Goal: Information Seeking & Learning: Learn about a topic

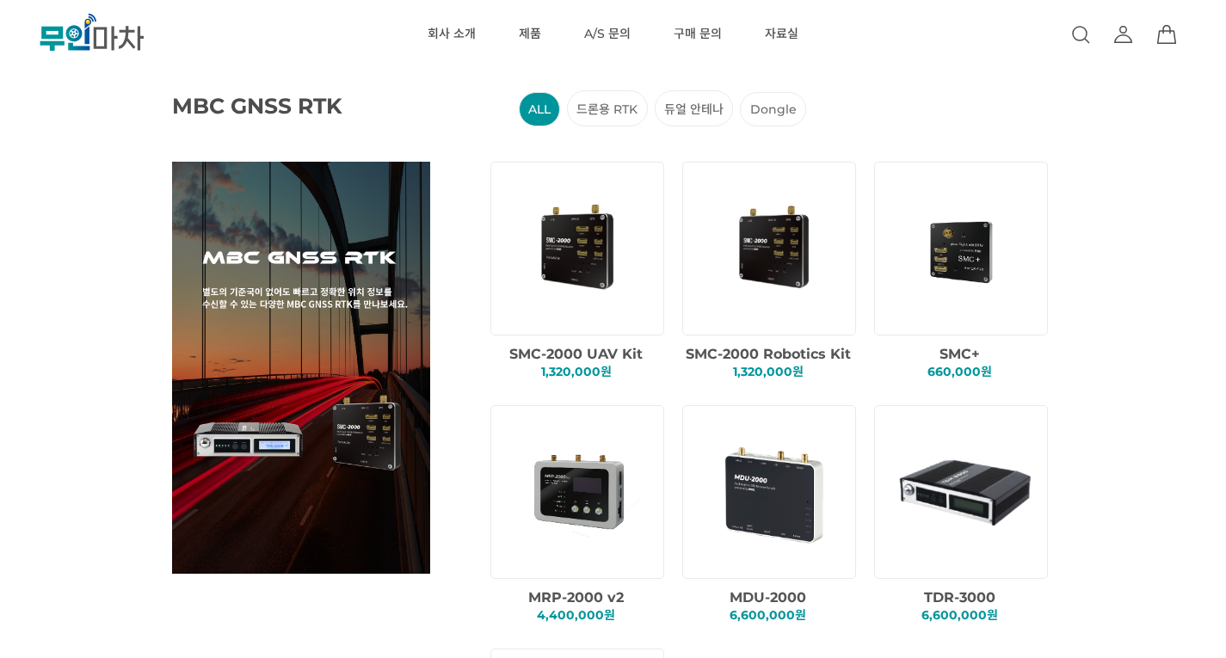
click at [988, 251] on img at bounding box center [963, 248] width 147 height 147
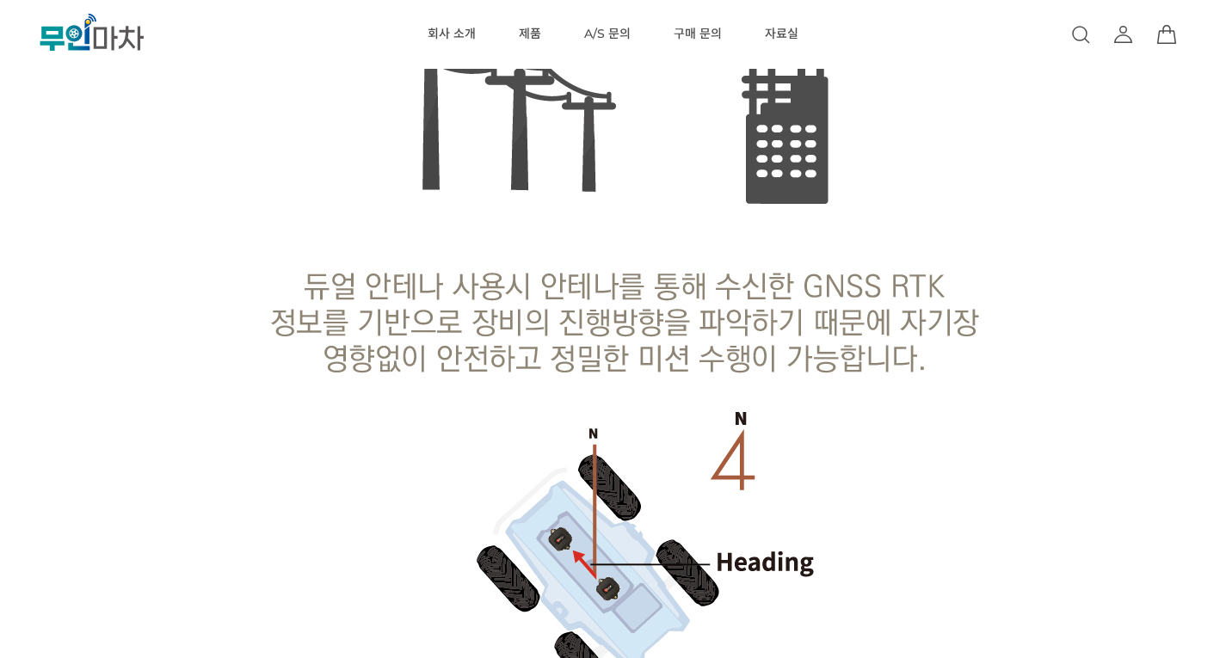
scroll to position [4139, 0]
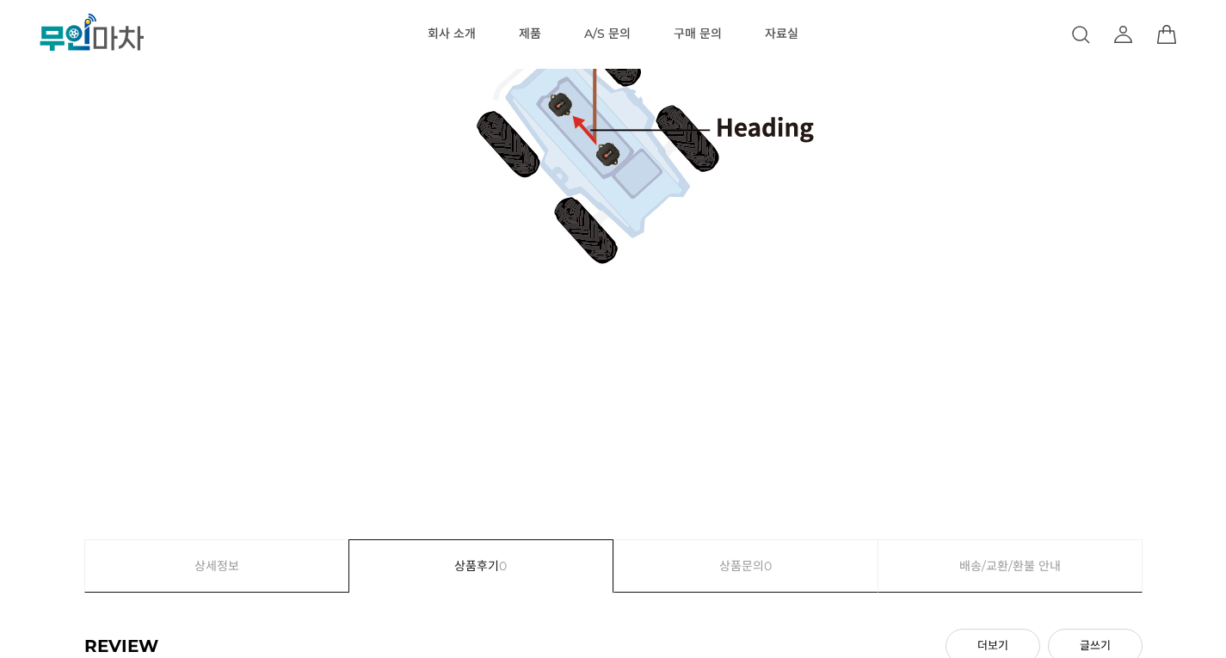
click at [283, 546] on link "상세정보" at bounding box center [217, 566] width 264 height 52
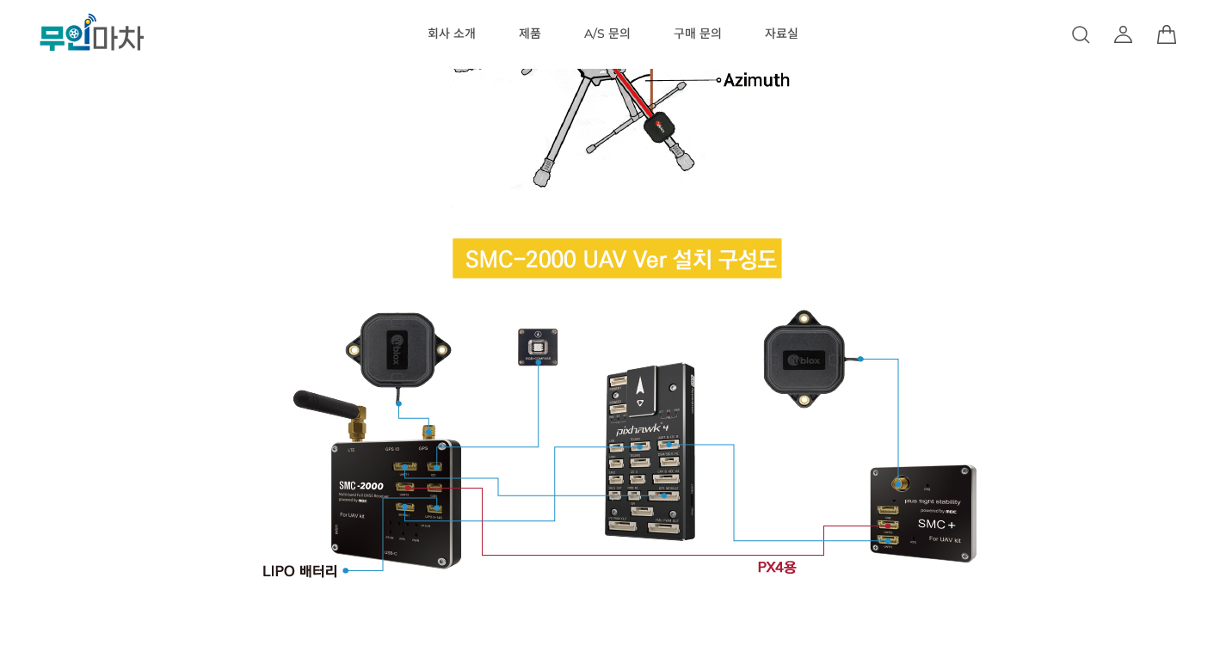
scroll to position [2754, 0]
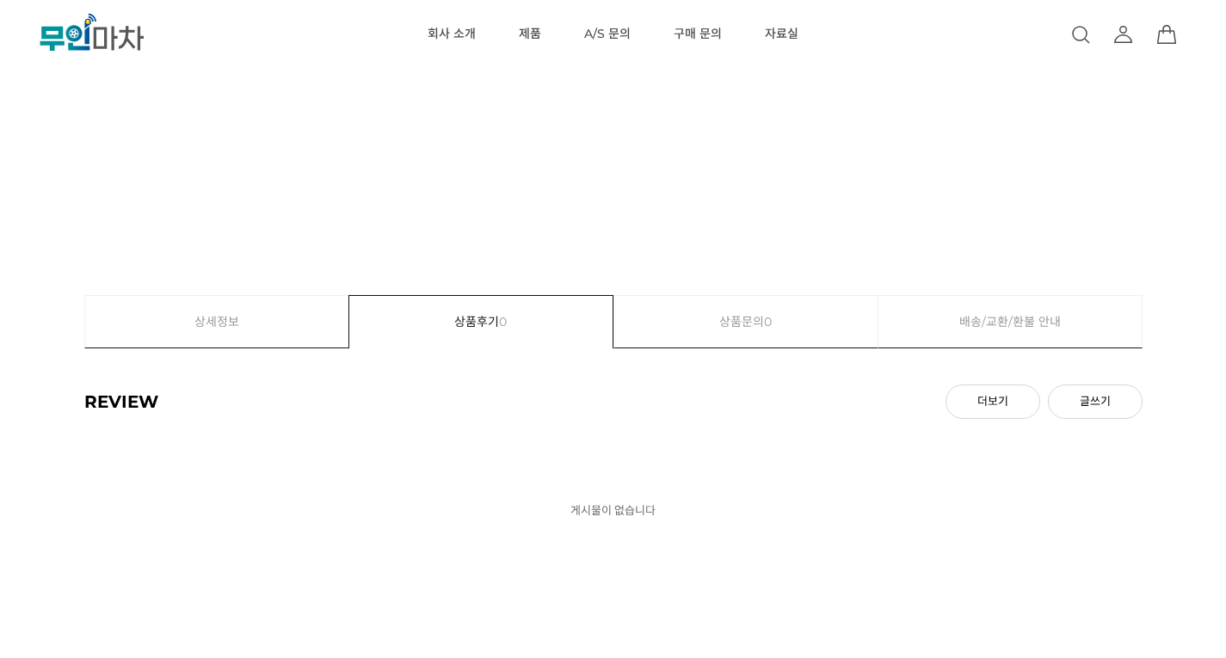
click at [714, 323] on link "상품문의 0" at bounding box center [746, 322] width 264 height 52
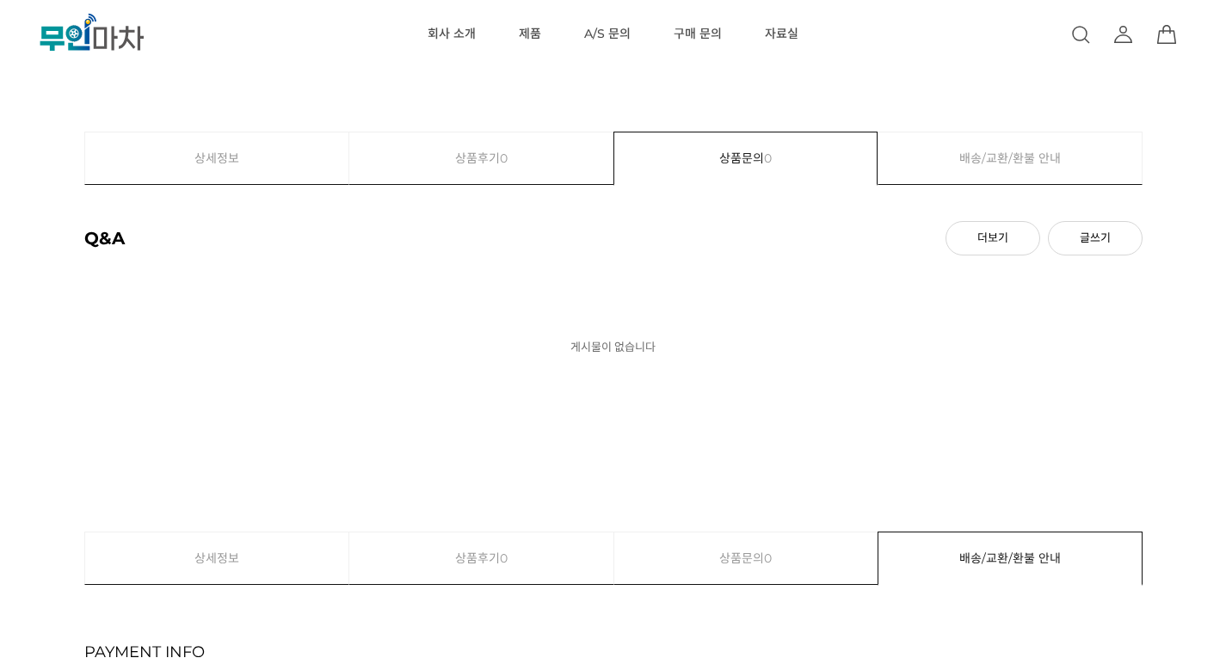
click at [473, 173] on link "상품후기 0" at bounding box center [481, 158] width 264 height 52
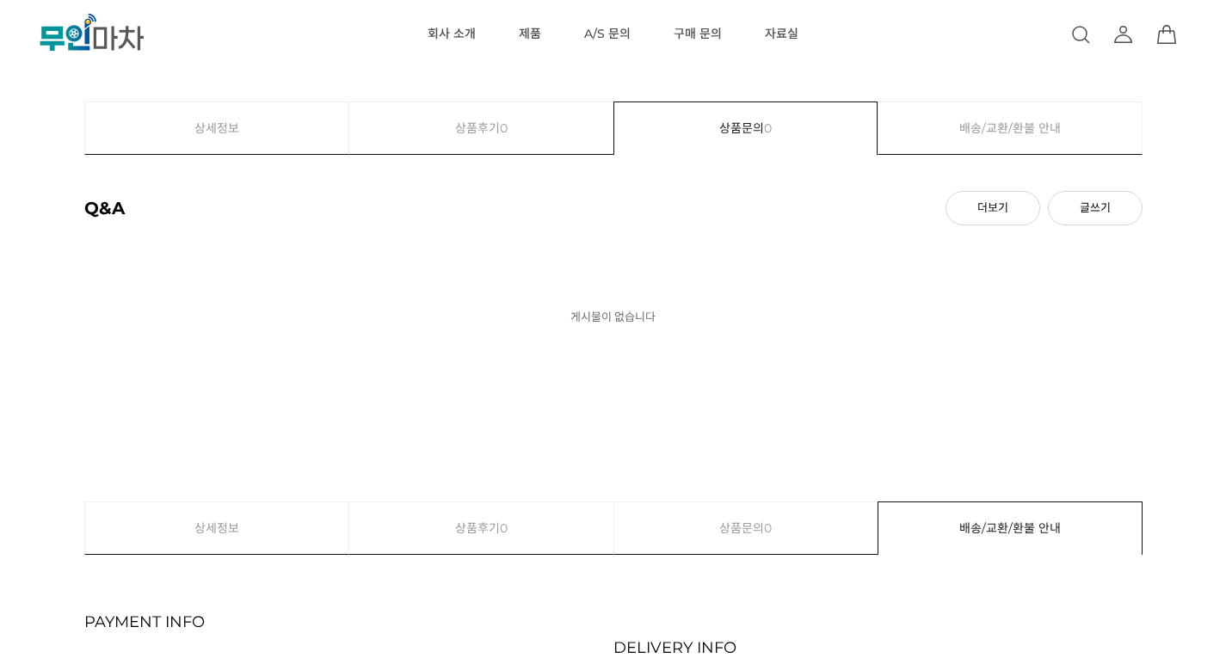
click at [270, 118] on link "상세정보" at bounding box center [217, 128] width 264 height 52
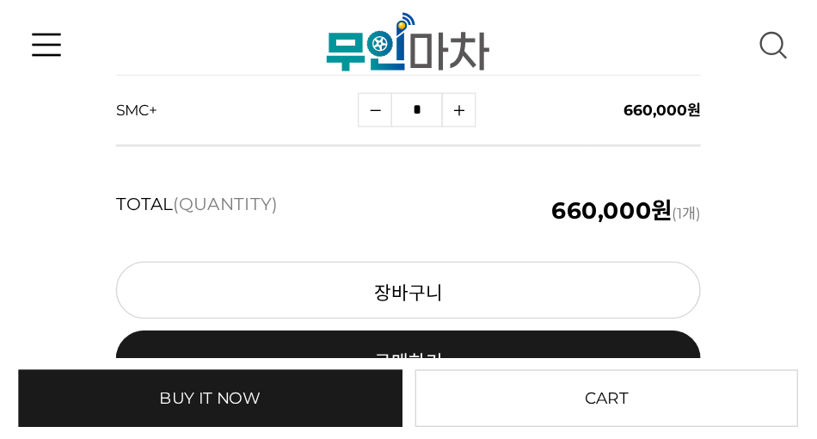
scroll to position [686, 0]
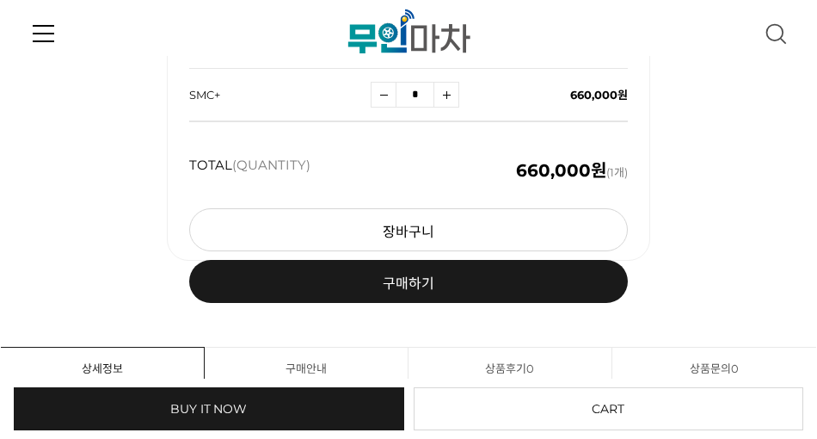
click at [44, 28] on link at bounding box center [44, 33] width 22 height 56
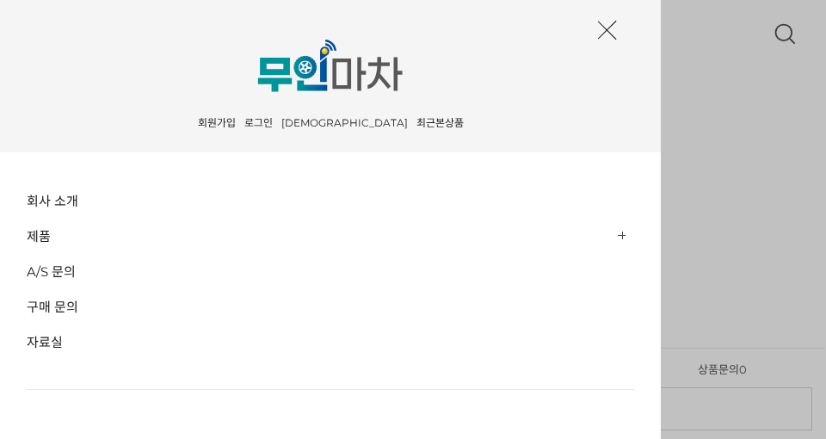
click at [598, 31] on icon "button" at bounding box center [607, 30] width 36 height 36
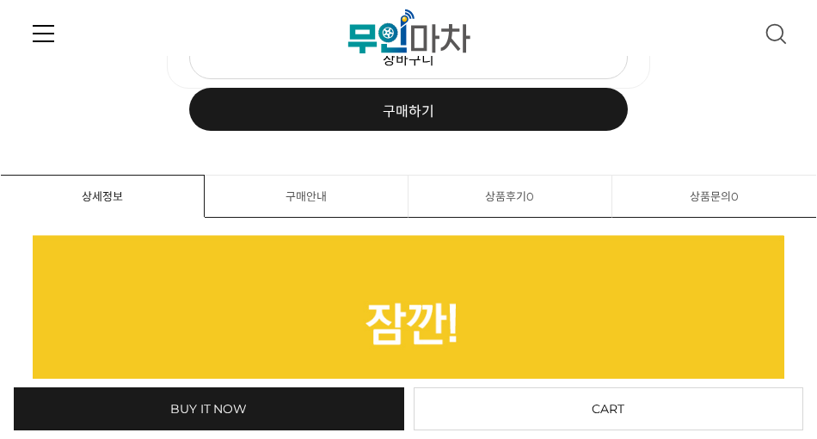
click at [685, 206] on link "상품문의 0" at bounding box center [714, 196] width 204 height 43
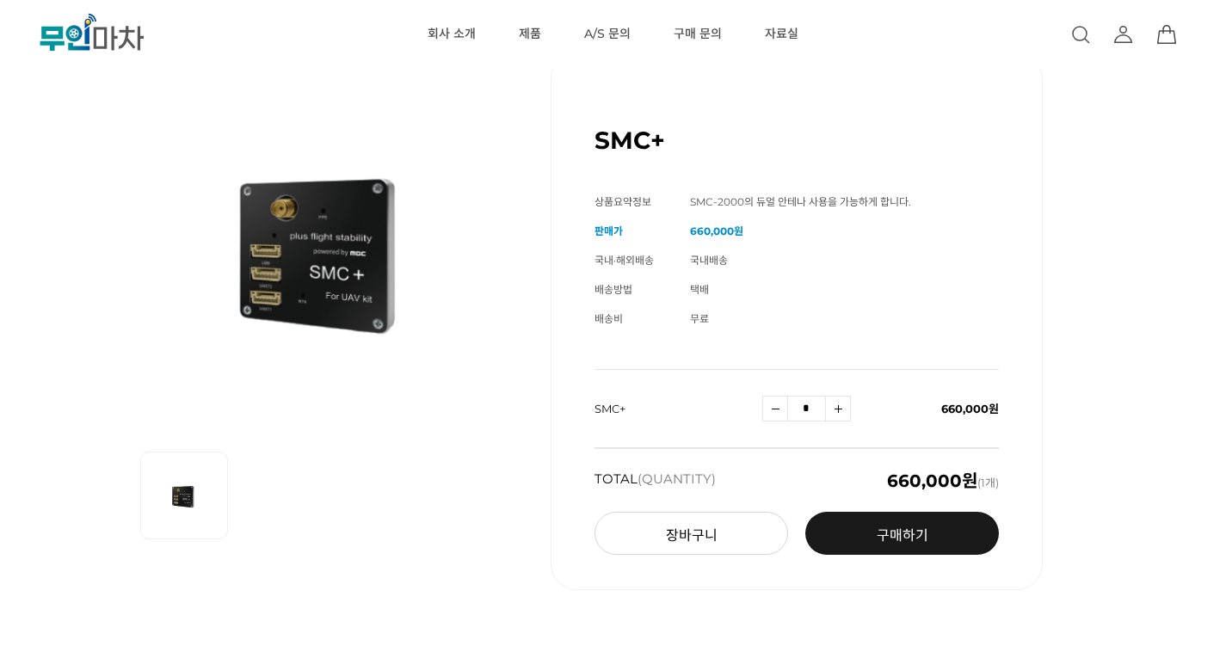
scroll to position [0, 0]
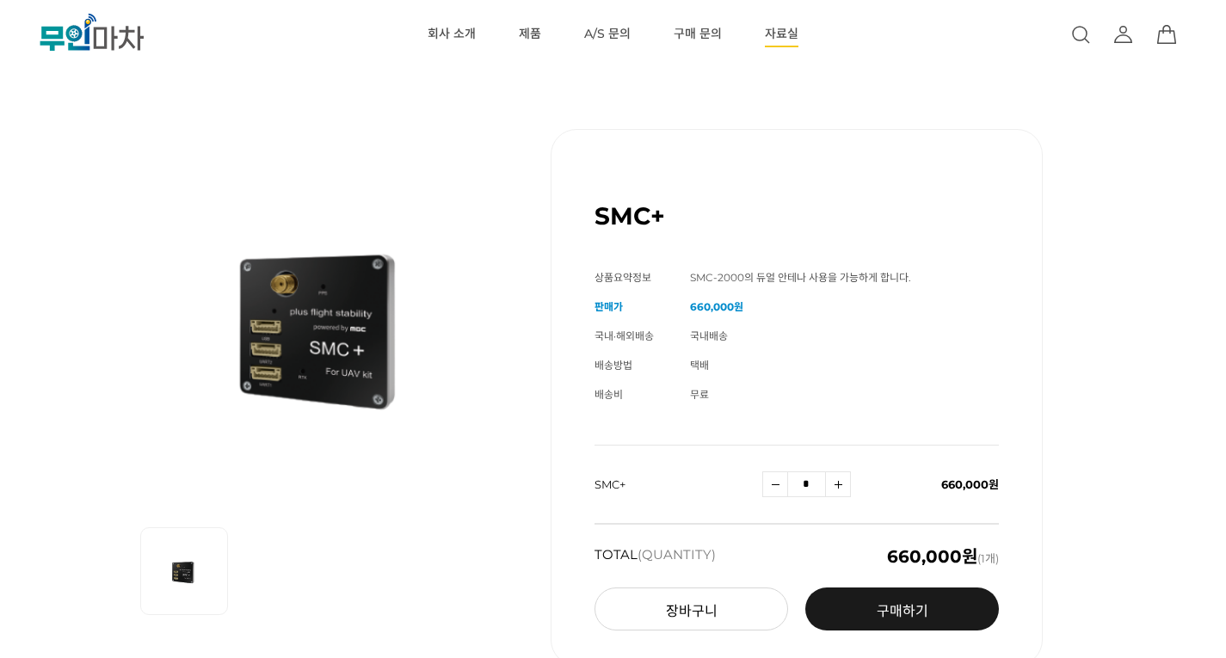
click at [765, 38] on link "자료실" at bounding box center [782, 34] width 34 height 69
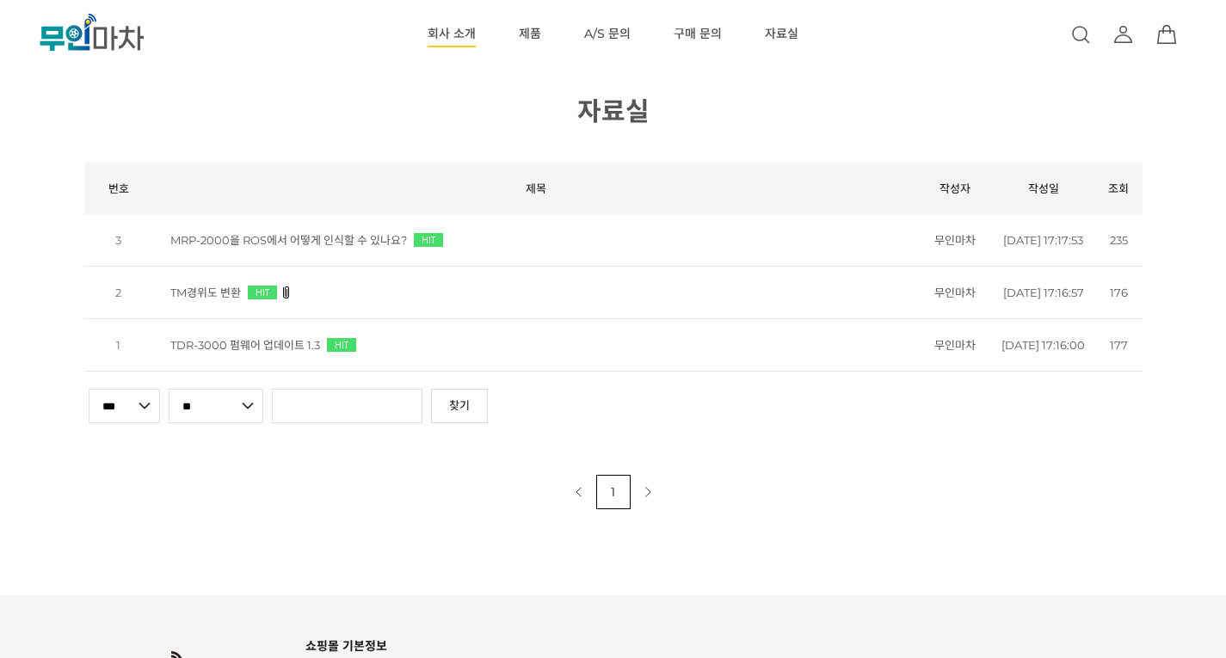
click at [452, 34] on link "회사 소개" at bounding box center [452, 34] width 48 height 69
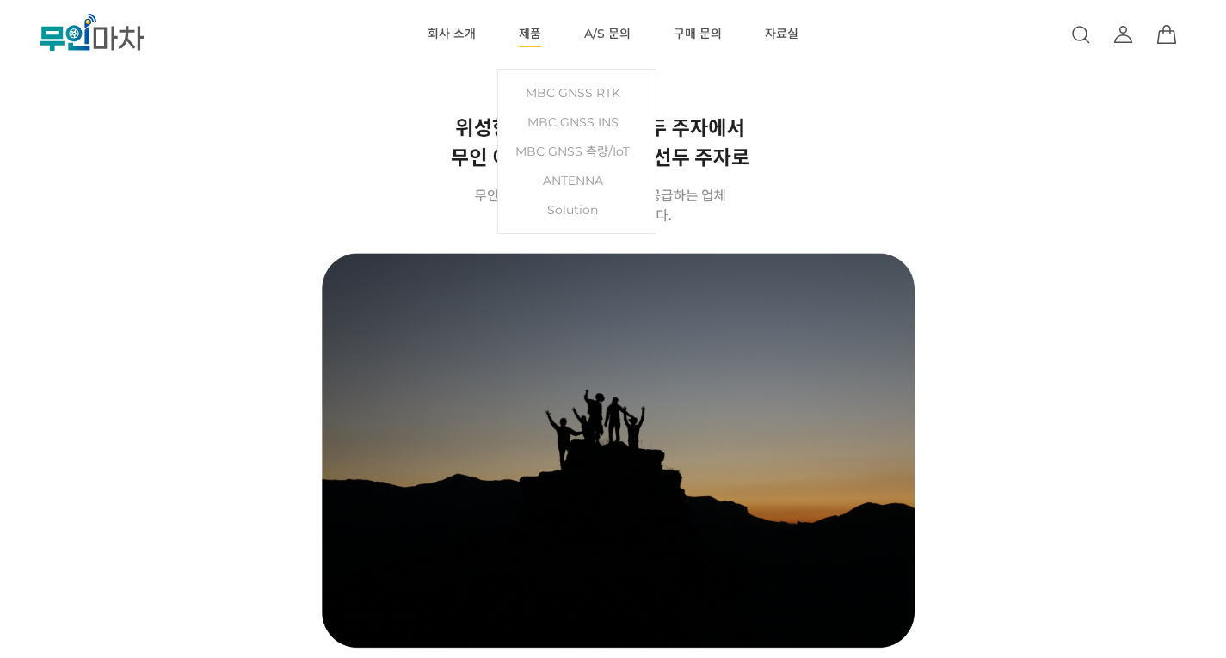
click at [524, 37] on link "제품" at bounding box center [530, 34] width 22 height 69
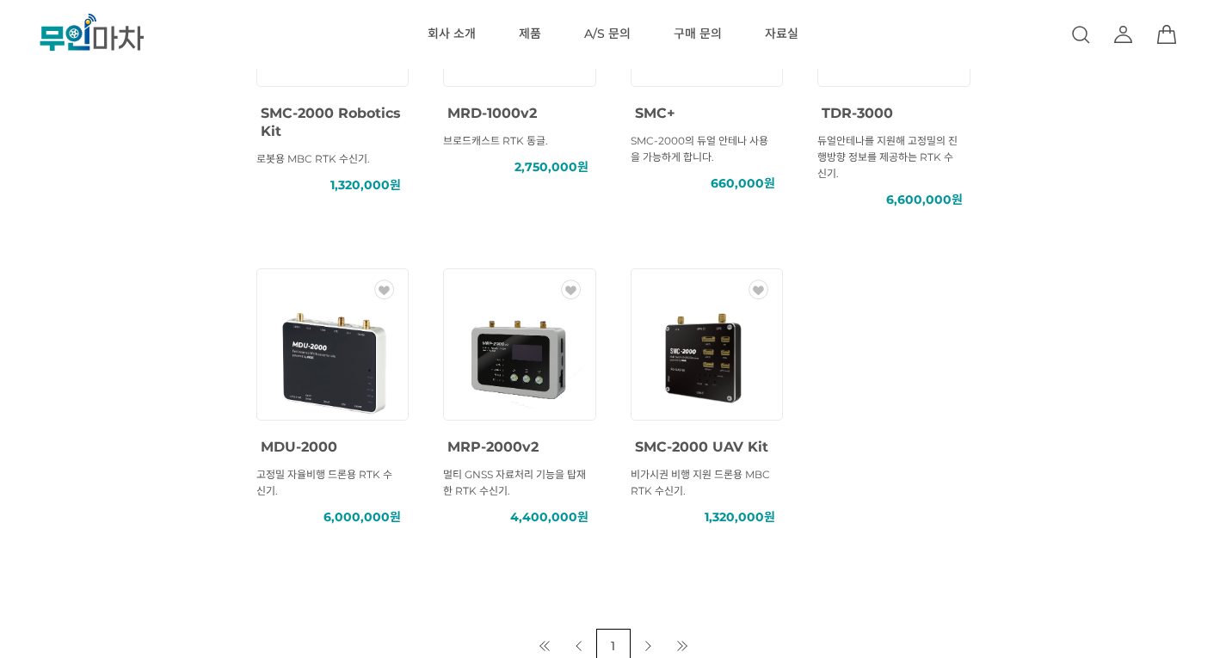
scroll to position [602, 0]
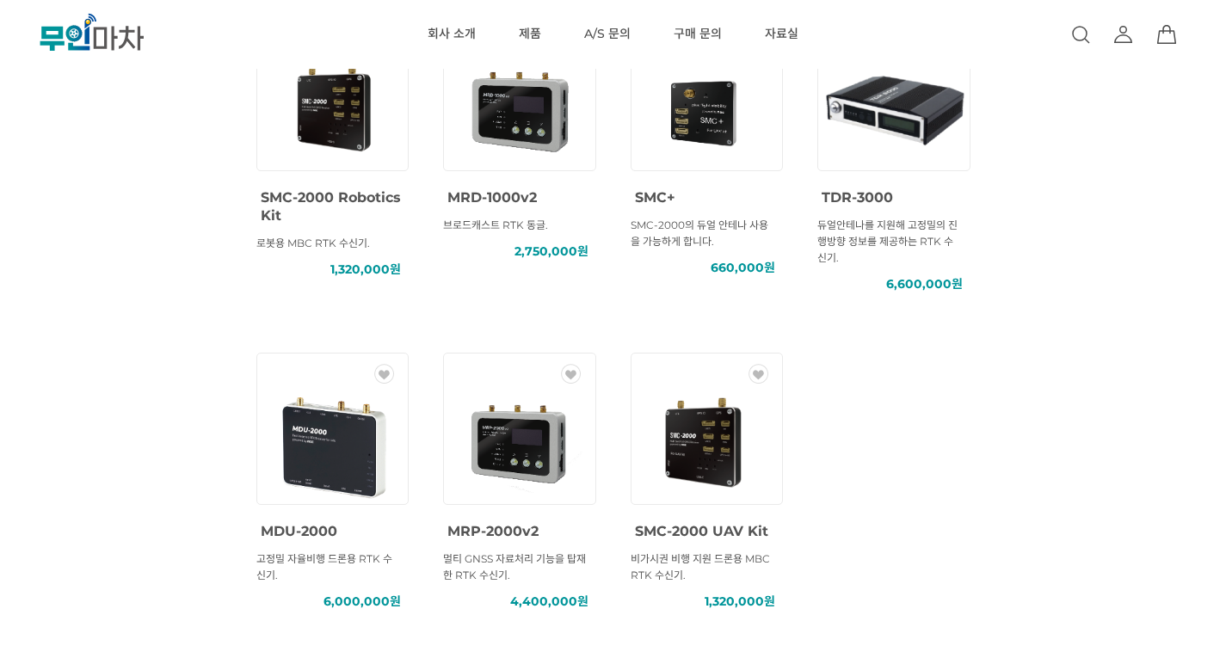
click at [665, 197] on div at bounding box center [706, 109] width 181 height 181
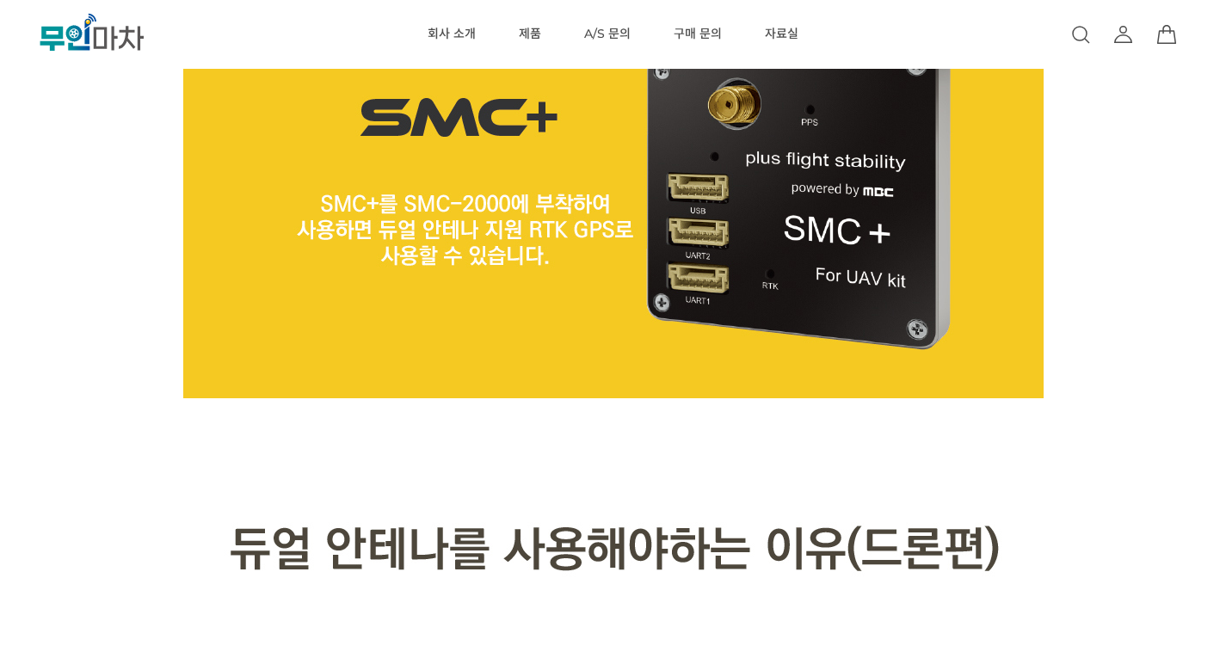
scroll to position [1118, 0]
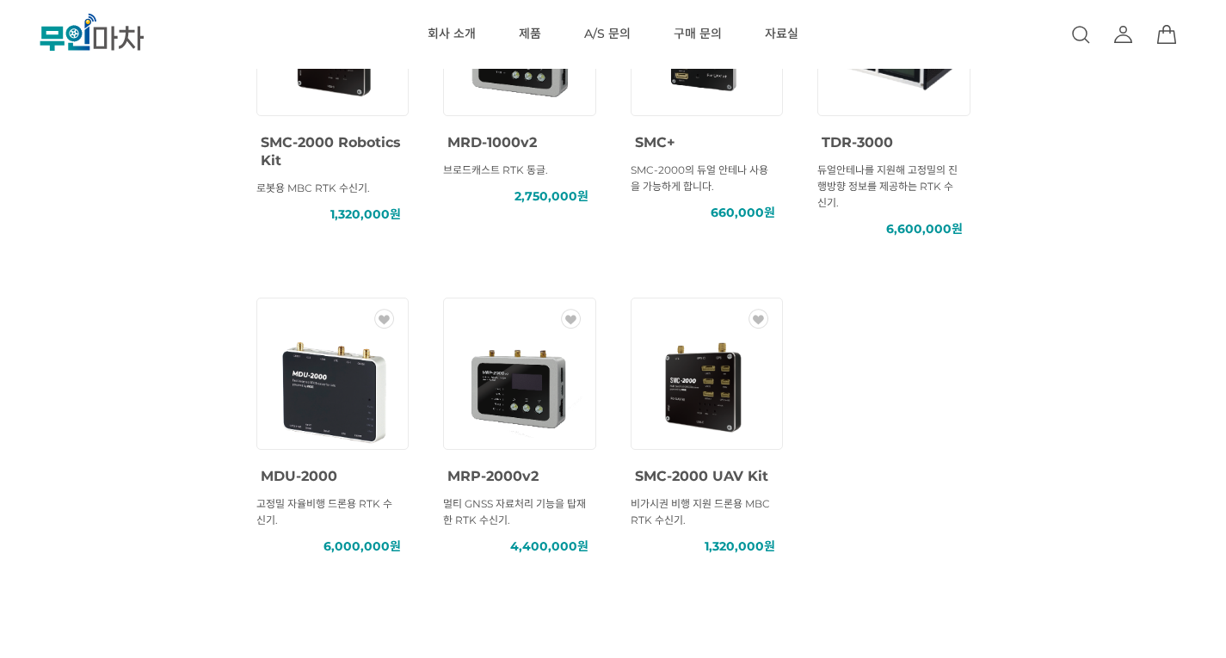
scroll to position [688, 0]
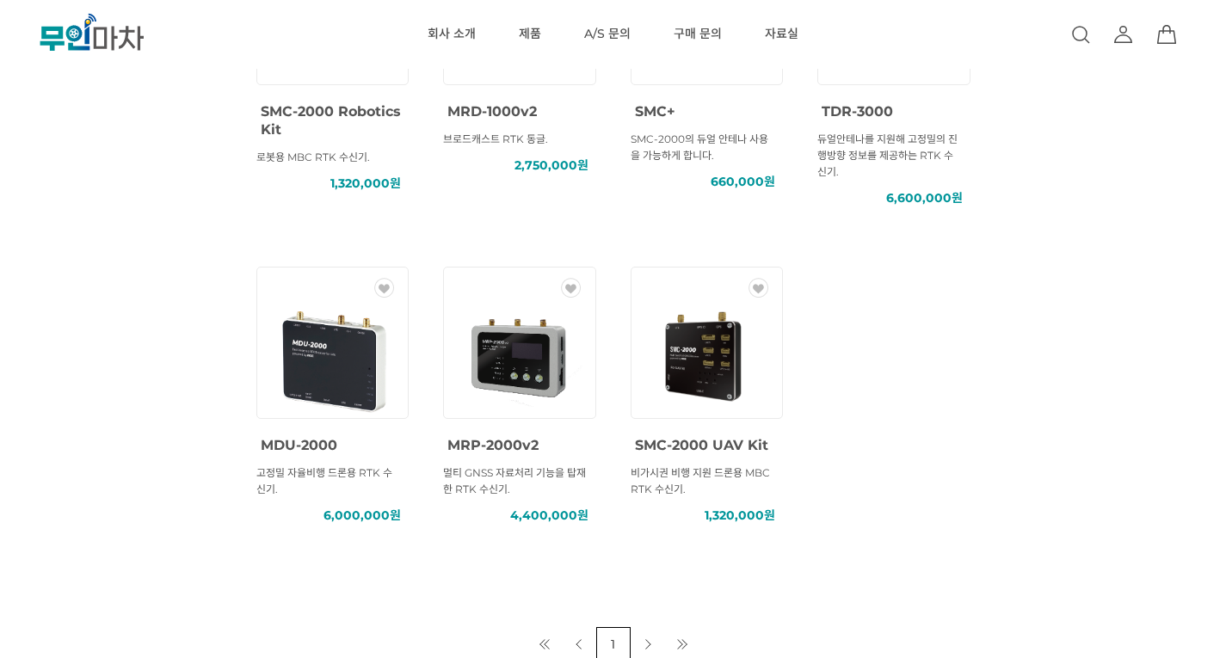
click at [684, 376] on img at bounding box center [706, 357] width 155 height 155
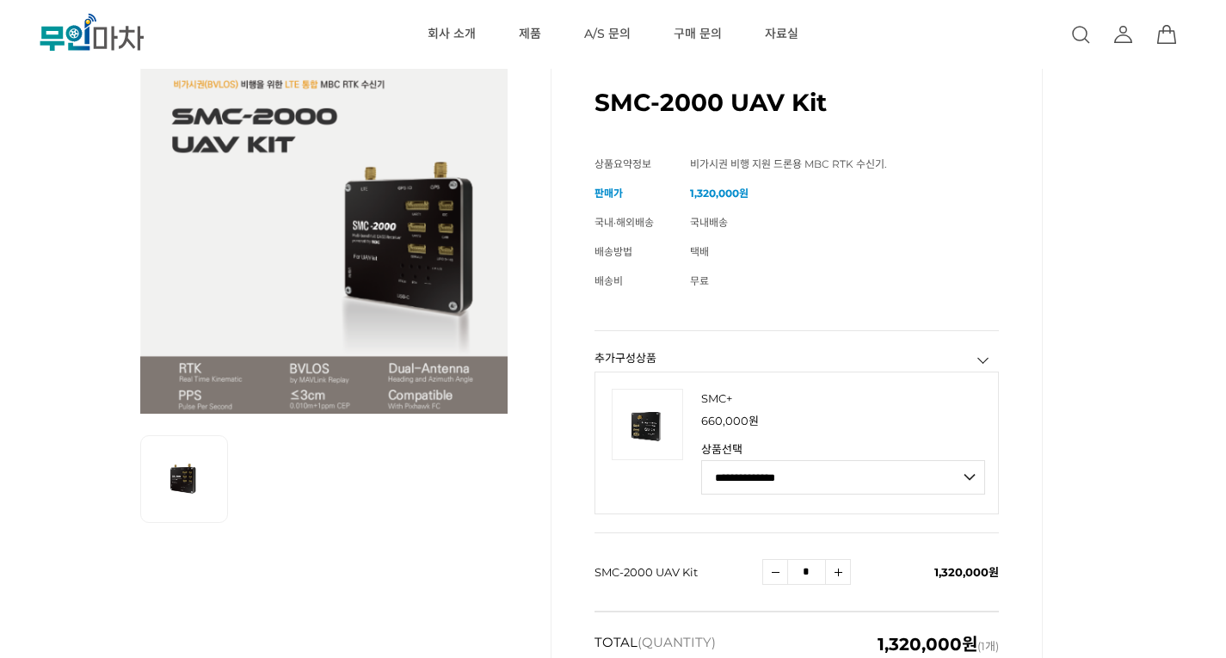
scroll to position [172, 0]
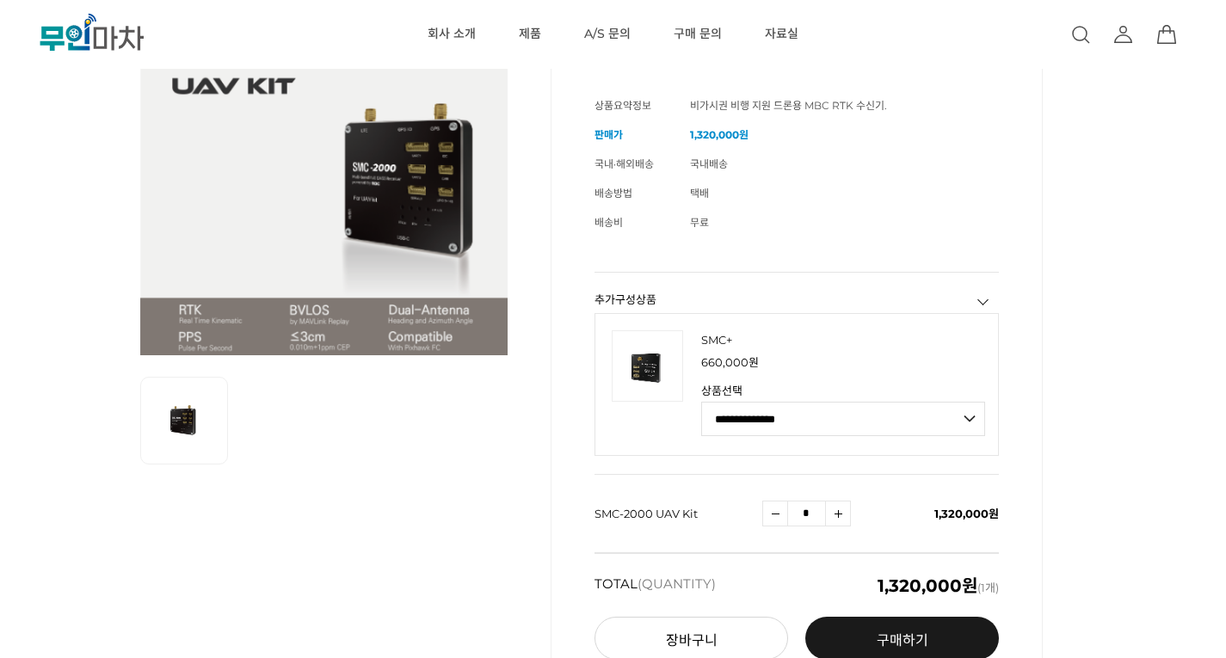
click at [763, 404] on select "**********" at bounding box center [843, 419] width 284 height 34
select select "**********"
click at [701, 402] on select "**********" at bounding box center [843, 419] width 284 height 34
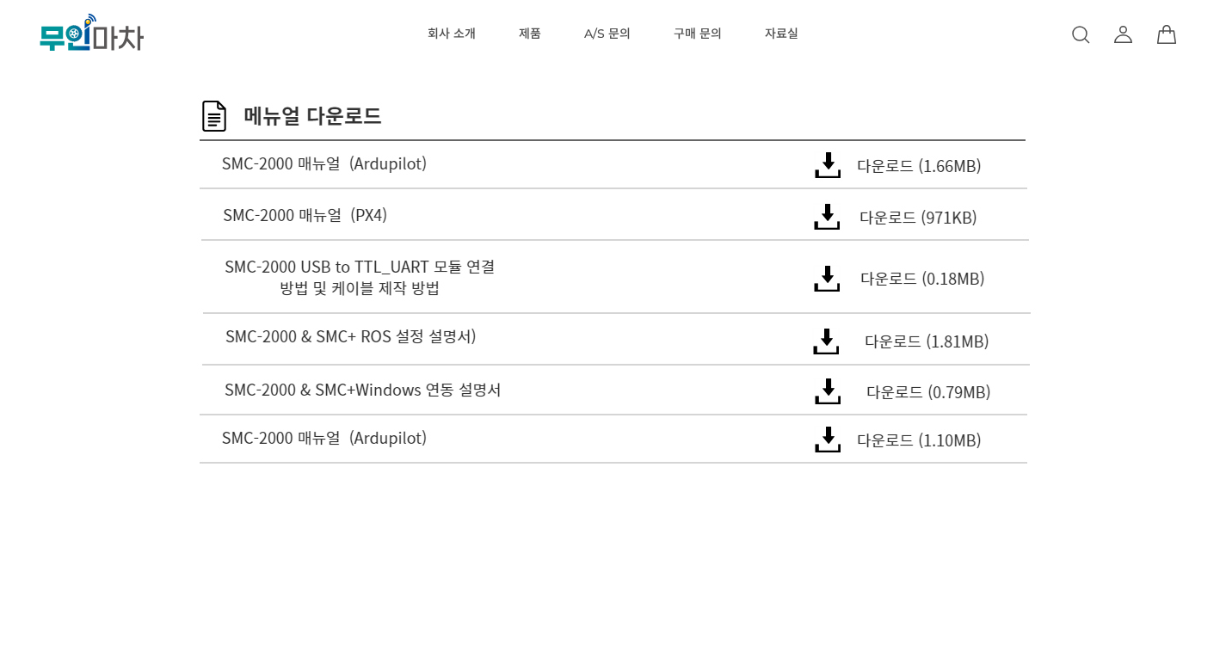
scroll to position [12904, 0]
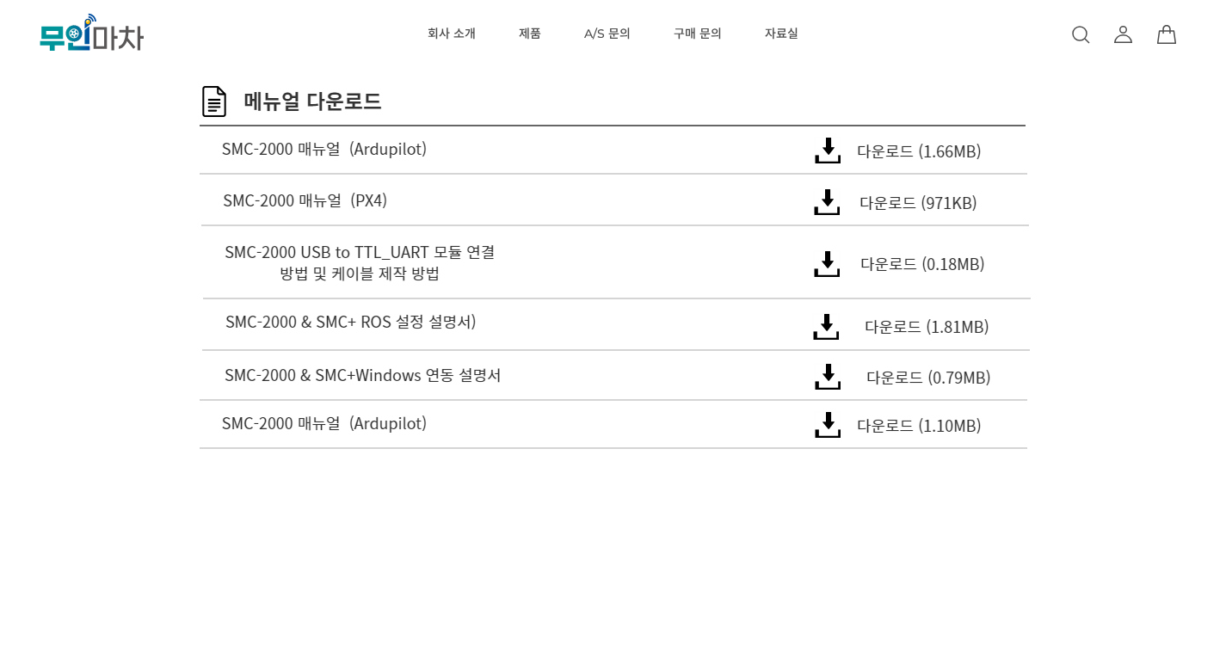
click at [908, 326] on img at bounding box center [613, 332] width 860 height 52
click at [889, 200] on img at bounding box center [613, 207] width 860 height 47
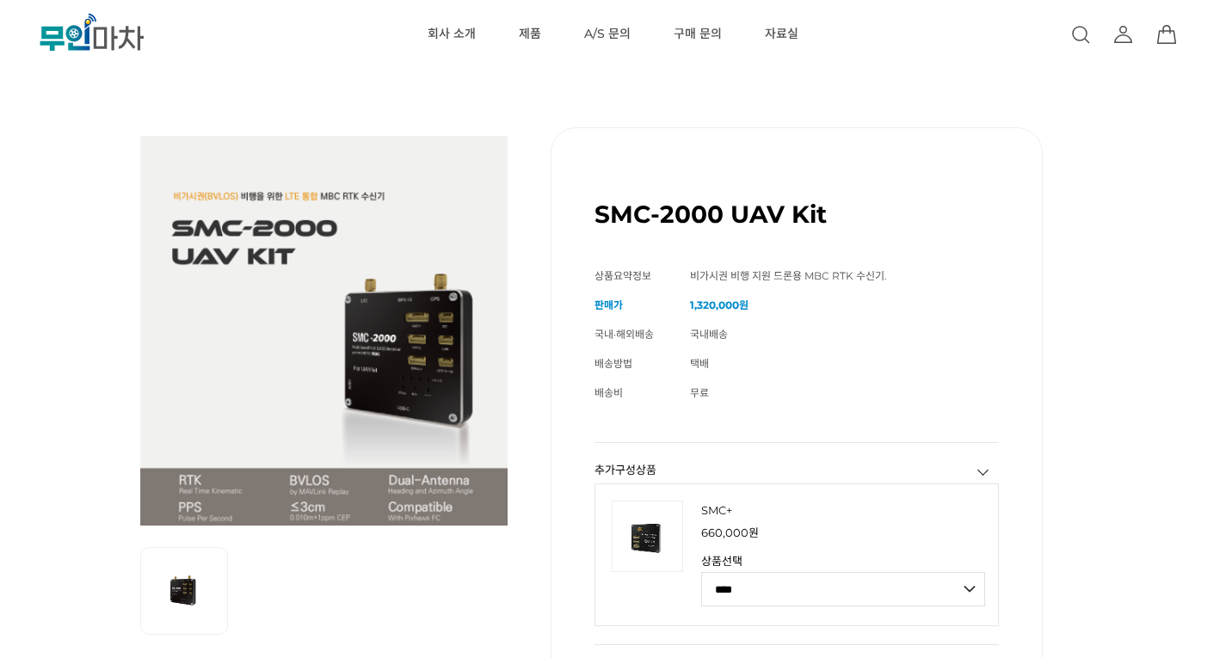
scroll to position [172, 0]
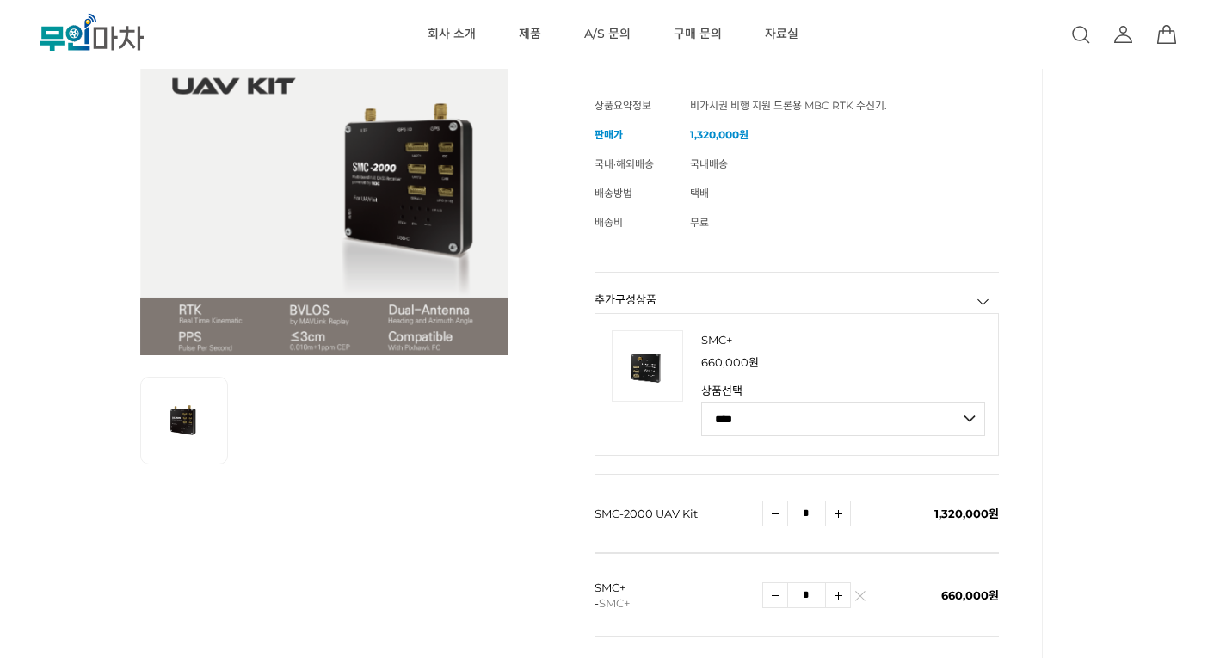
click at [757, 413] on select "**********" at bounding box center [843, 419] width 284 height 34
drag, startPoint x: 757, startPoint y: 413, endPoint x: 727, endPoint y: 376, distance: 47.7
click at [757, 413] on select "**********" at bounding box center [843, 419] width 284 height 34
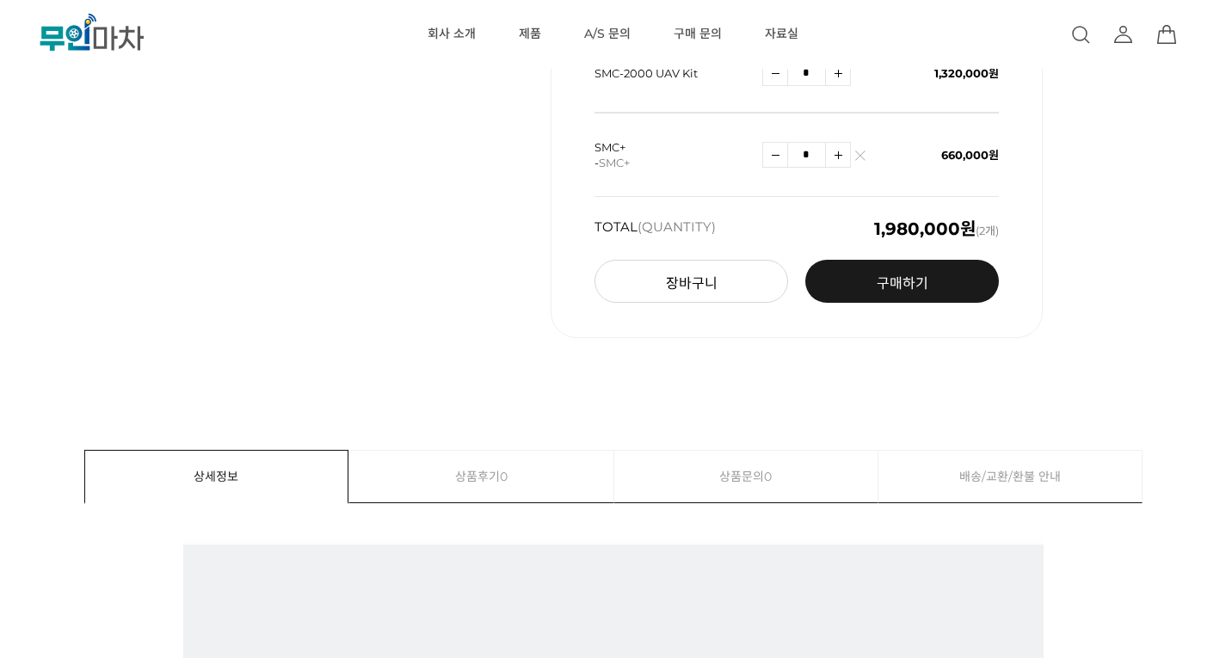
scroll to position [774, 0]
